Goal: Information Seeking & Learning: Find specific fact

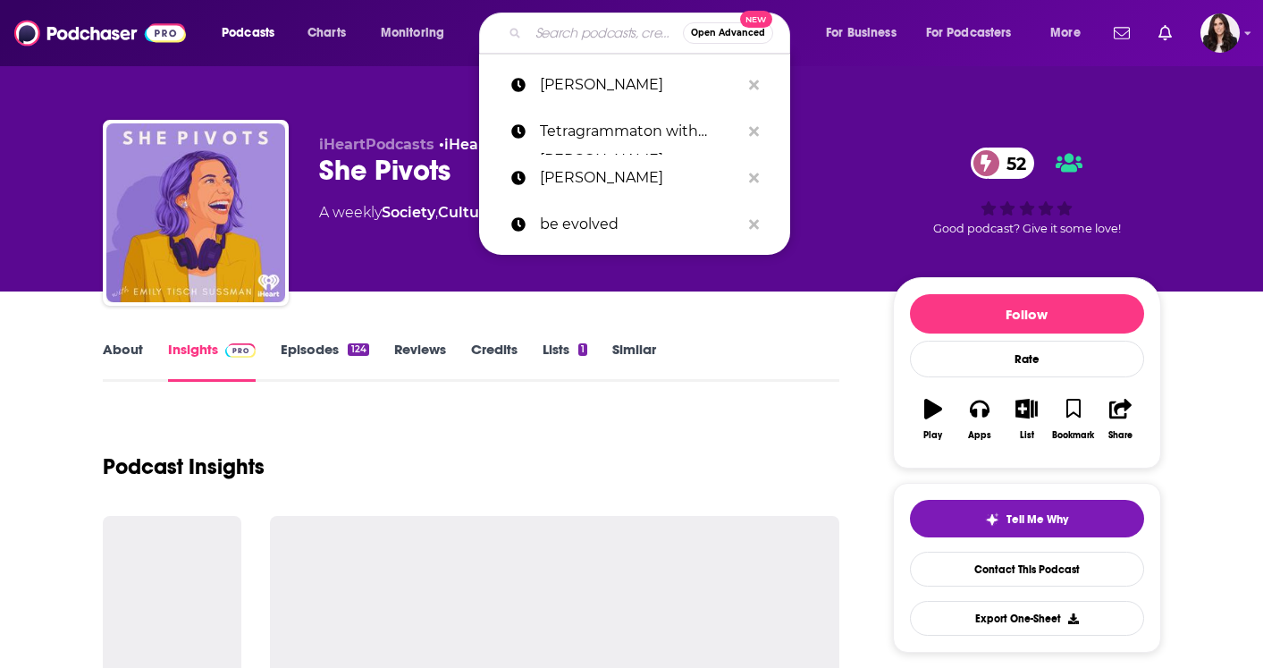
click at [561, 38] on input "Search podcasts, credits, & more..." at bounding box center [605, 33] width 155 height 29
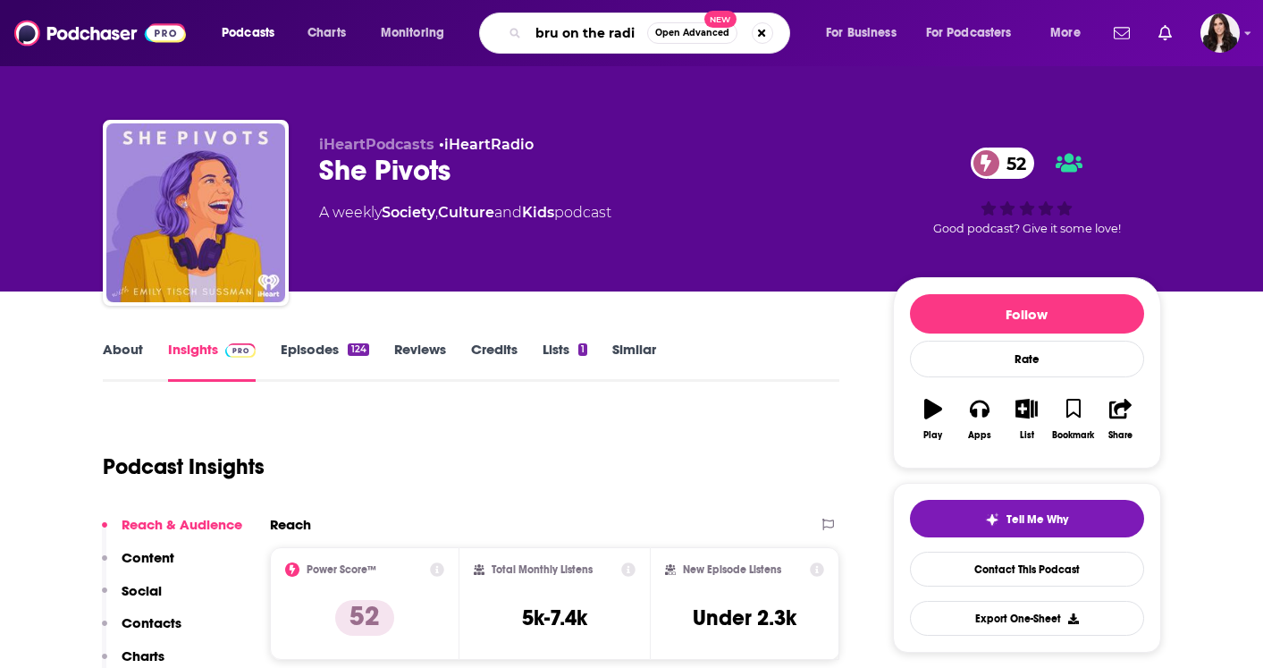
type input "bru on the radio"
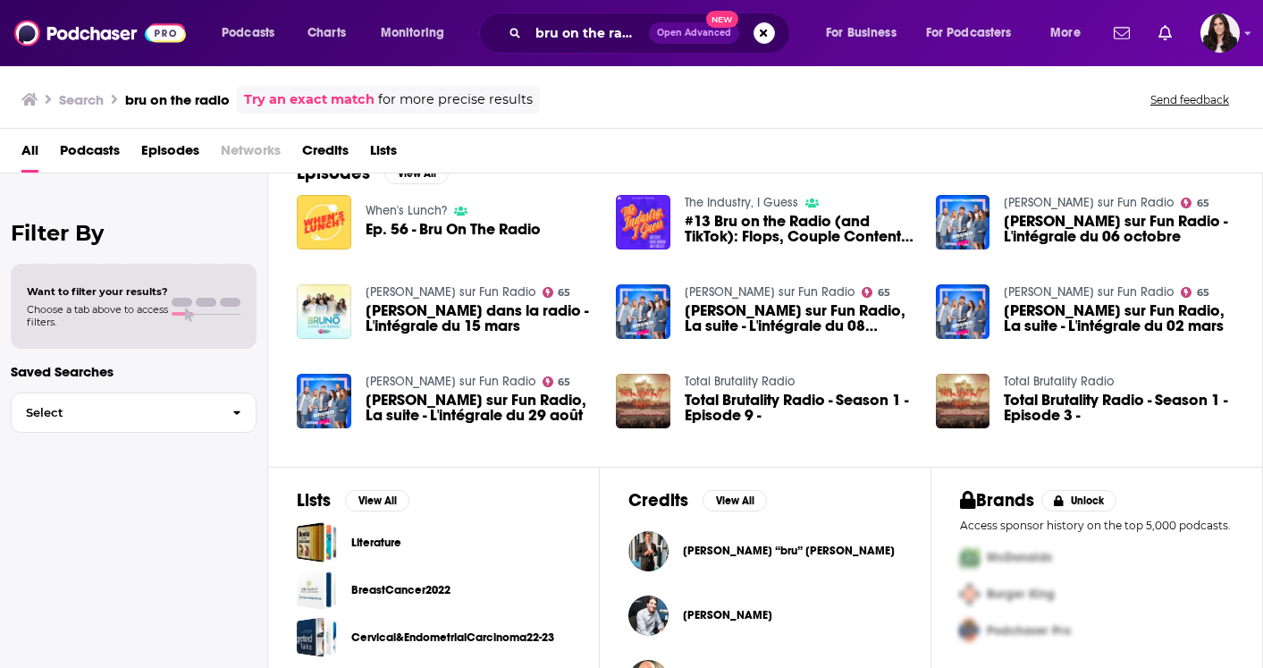
scroll to position [342, 0]
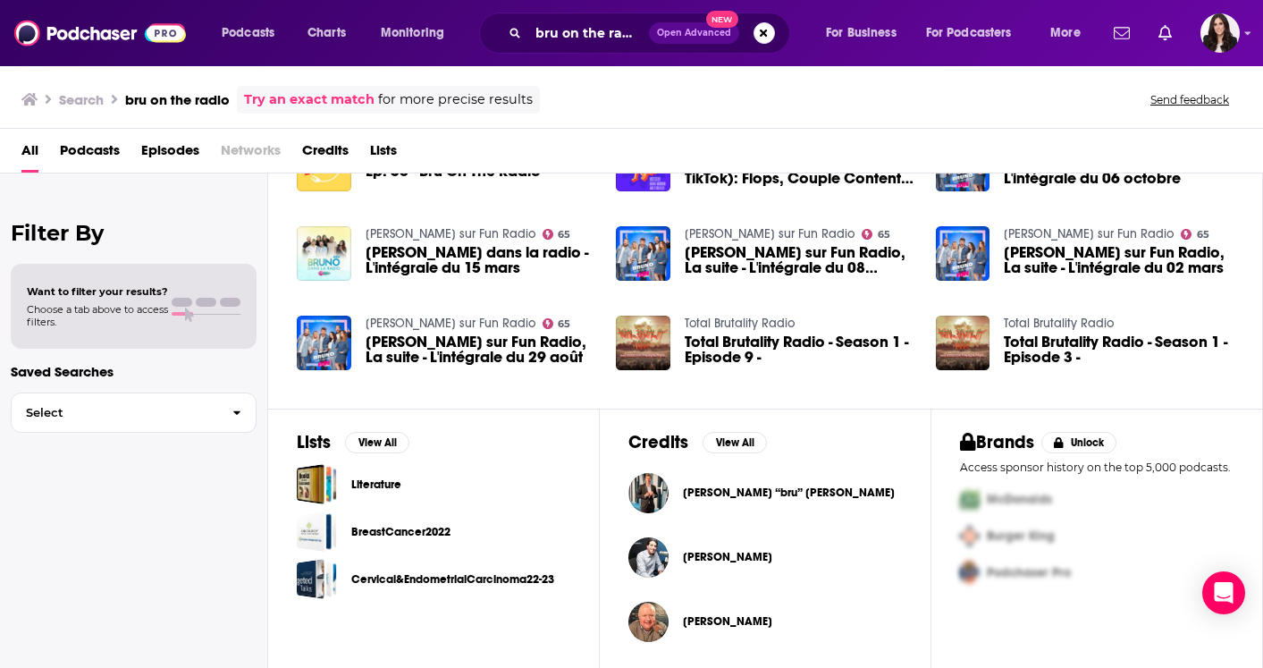
click at [708, 485] on span "[PERSON_NAME] “bru” [PERSON_NAME]" at bounding box center [789, 492] width 212 height 14
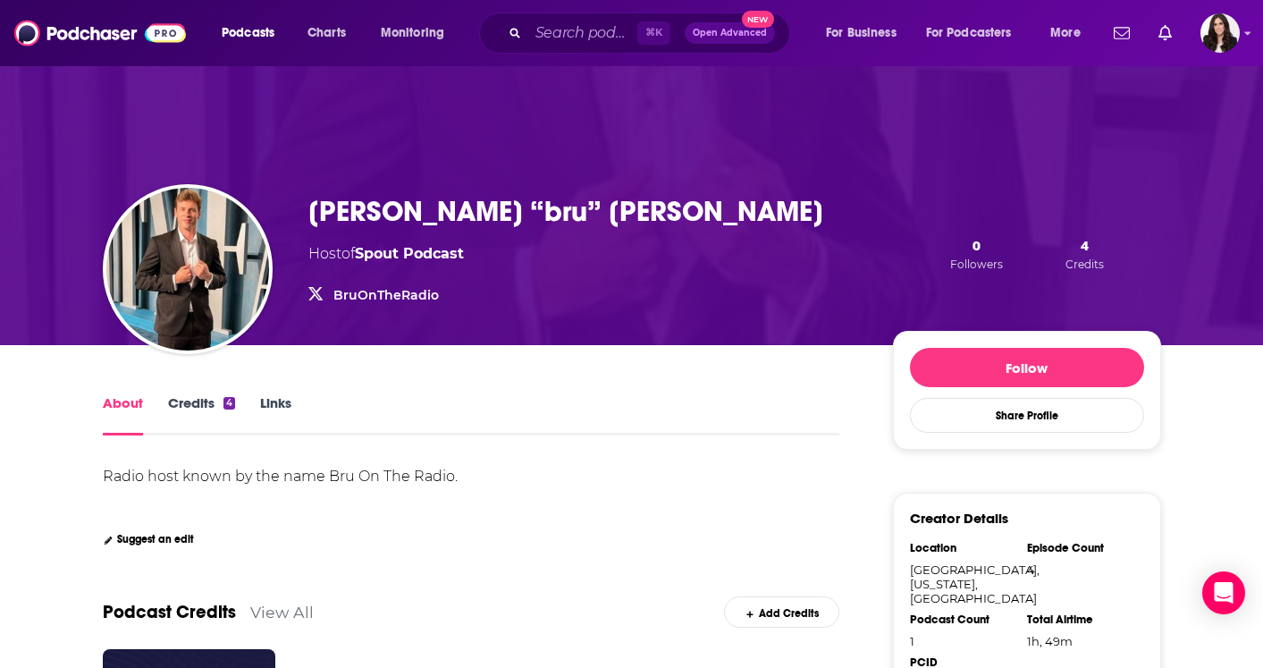
click at [190, 401] on link "Credits 4" at bounding box center [201, 414] width 67 height 41
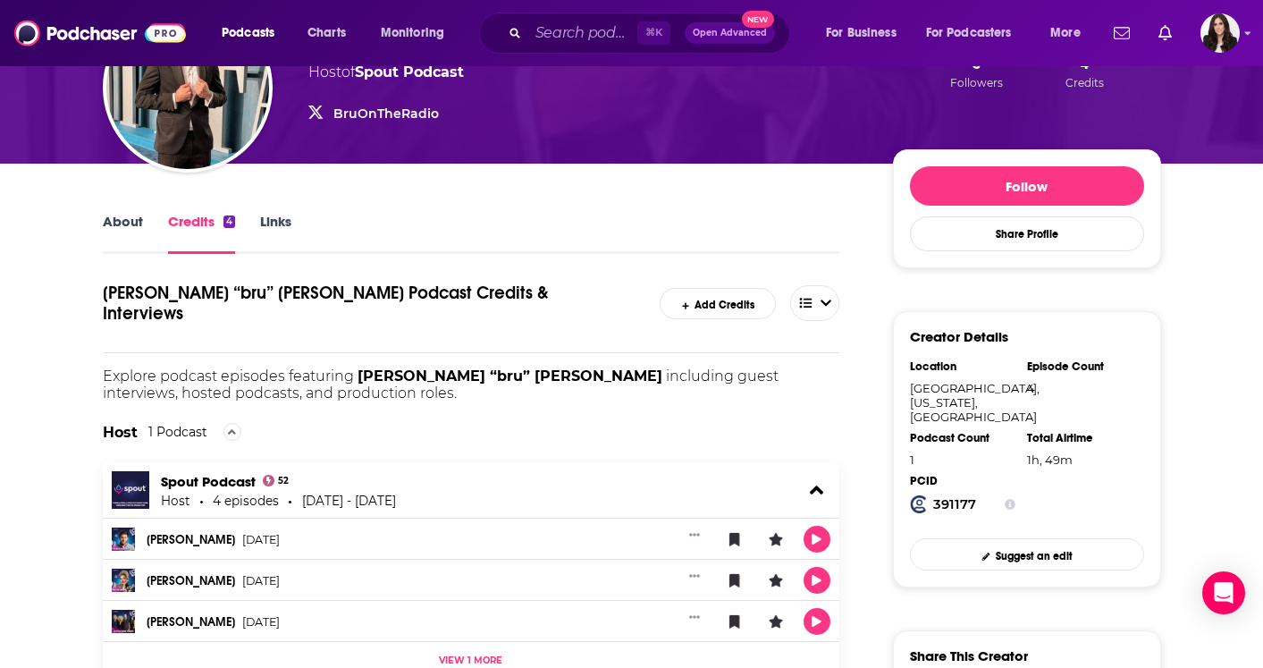
scroll to position [186, 0]
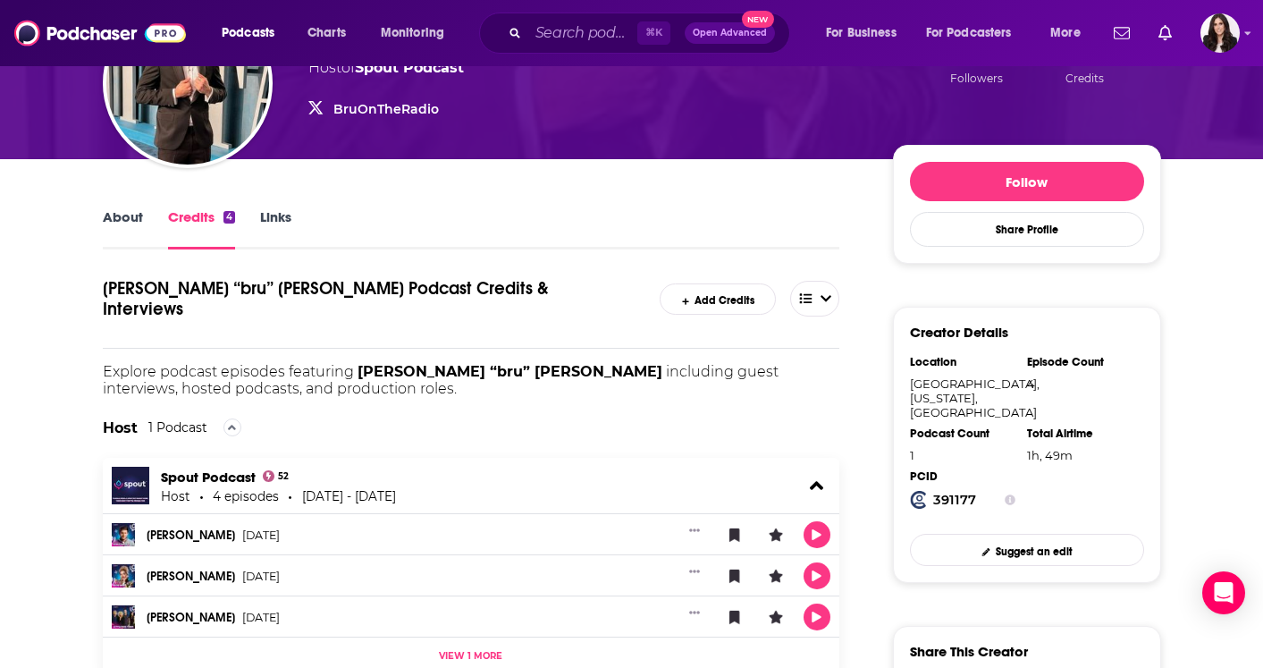
click at [138, 221] on link "About" at bounding box center [123, 228] width 40 height 41
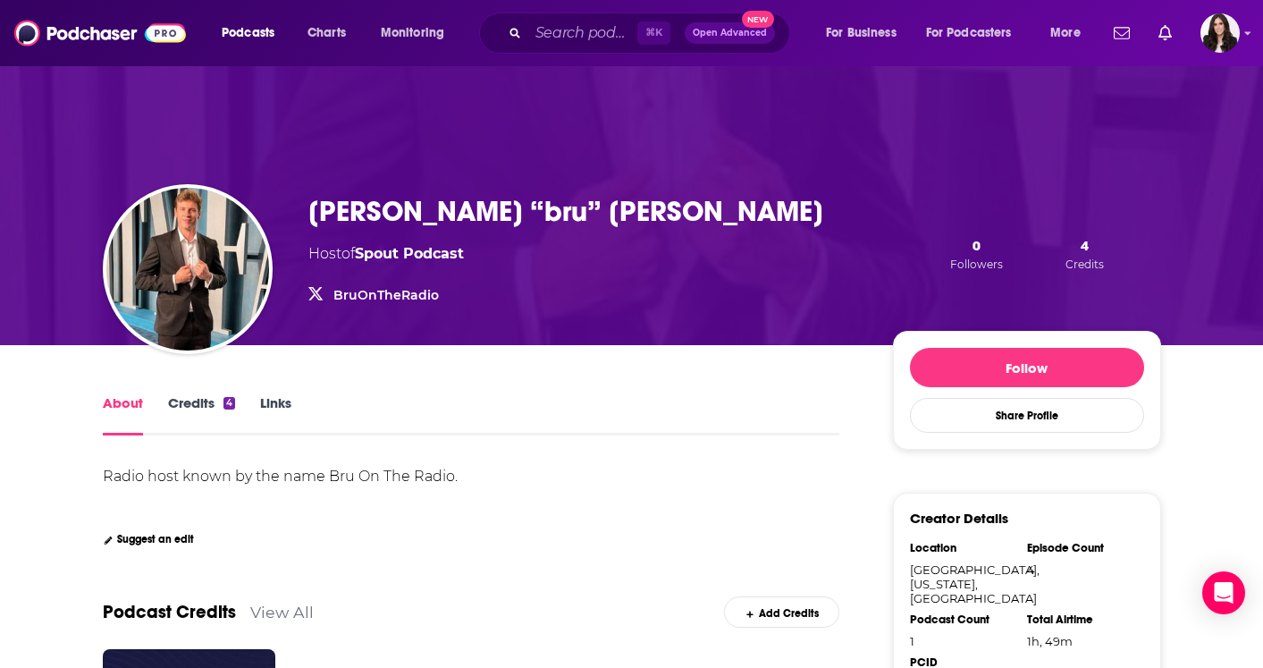
click at [584, 175] on div "[PERSON_NAME] “bru” [PERSON_NAME] Host of Spout Podcast BruOnTheRadio BruOnTheR…" at bounding box center [632, 254] width 1059 height 182
